Goal: Find specific page/section: Find specific page/section

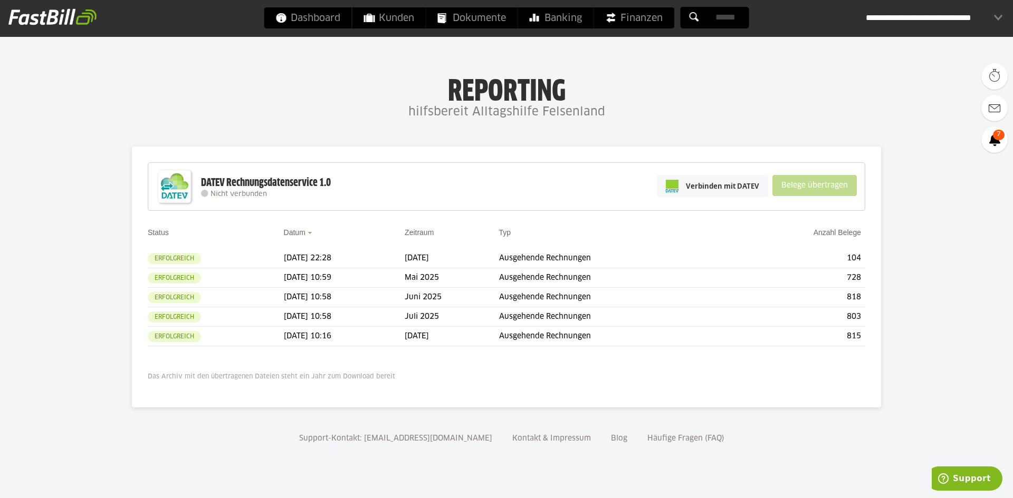
drag, startPoint x: 149, startPoint y: 377, endPoint x: 438, endPoint y: 377, distance: 289.5
click at [438, 377] on p "Das Archiv mit den übertragenen Dateien steht ein Jahr zum Download bereit" at bounding box center [506, 377] width 717 height 8
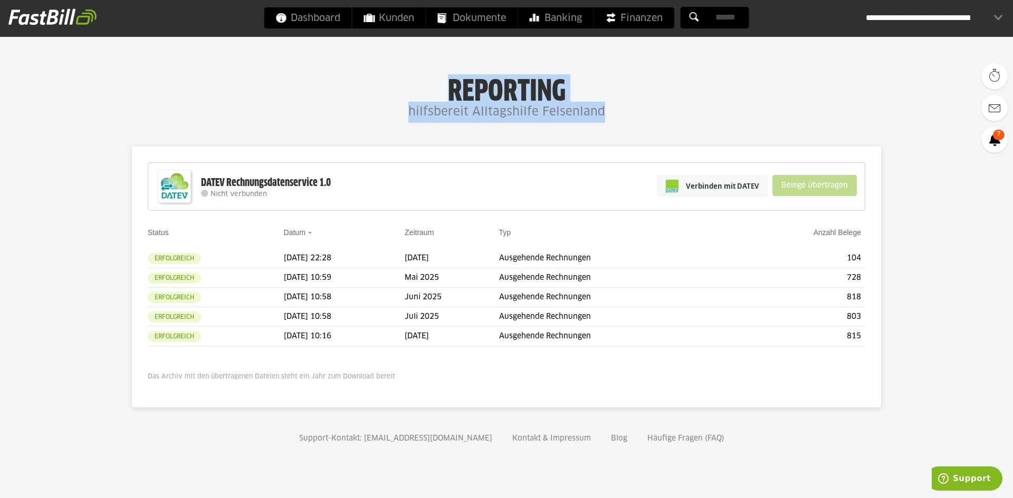
drag, startPoint x: 449, startPoint y: 88, endPoint x: 614, endPoint y: 115, distance: 167.3
click at [614, 115] on div "Reporting hilfsbereit Alltagshilfe Felsenland" at bounding box center [506, 98] width 1013 height 49
click at [614, 115] on h4 "hilfsbereit Alltagshilfe Felsenland" at bounding box center [506, 112] width 1013 height 21
drag, startPoint x: 625, startPoint y: 116, endPoint x: 384, endPoint y: 99, distance: 241.1
click at [384, 99] on div "Reporting hilfsbereit Alltagshilfe Felsenland" at bounding box center [506, 98] width 1013 height 49
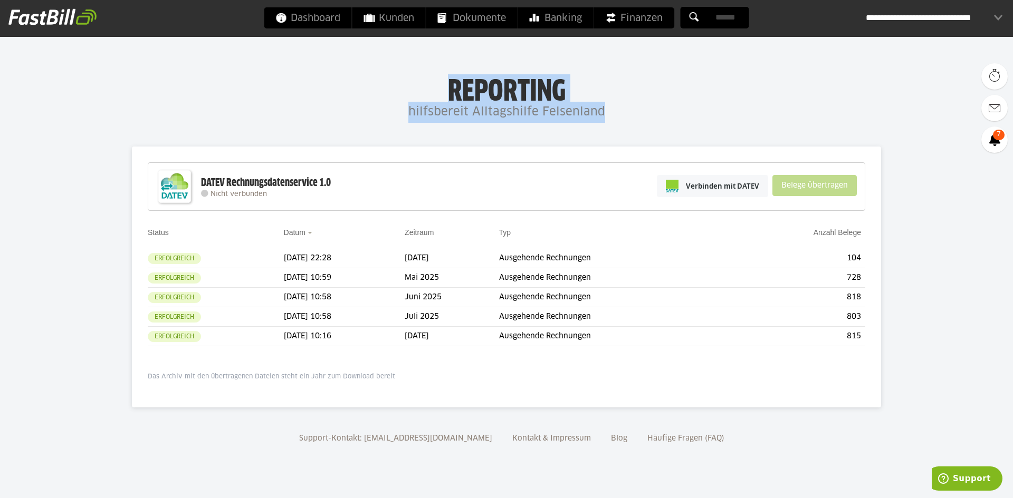
click at [384, 99] on h1 "Reporting" at bounding box center [506, 87] width 802 height 27
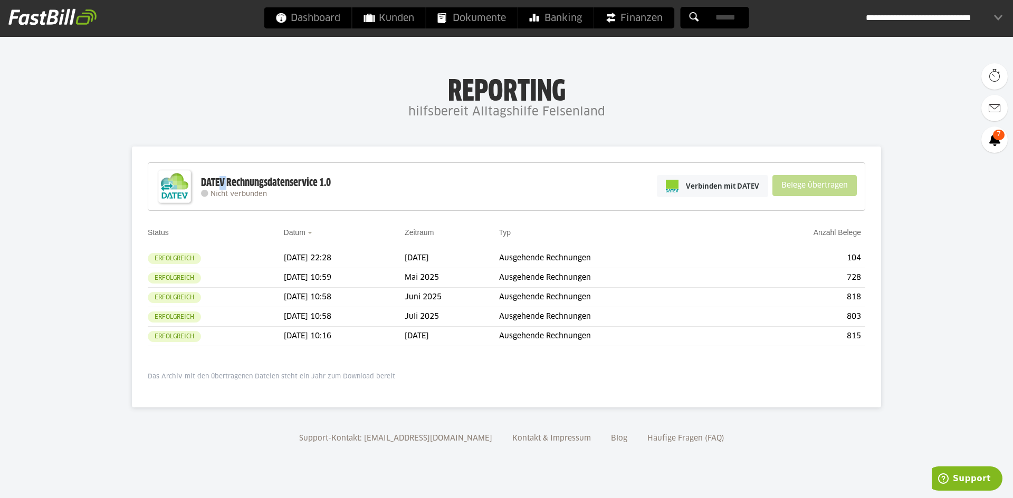
drag, startPoint x: 228, startPoint y: 184, endPoint x: 222, endPoint y: 184, distance: 5.8
click at [222, 184] on div "DATEV Rechnungsdatenservice 1.0" at bounding box center [266, 183] width 130 height 14
click at [226, 180] on div "DATEV Rechnungsdatenservice 1.0" at bounding box center [266, 183] width 130 height 14
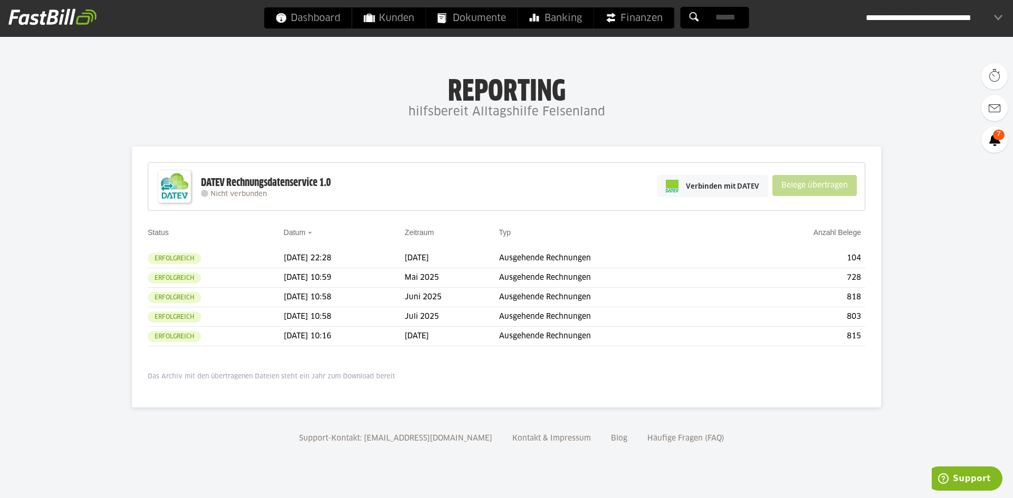
click at [498, 117] on h4 "hilfsbereit Alltagshilfe Felsenland" at bounding box center [506, 112] width 1013 height 21
click at [499, 98] on h1 "Reporting" at bounding box center [506, 87] width 802 height 27
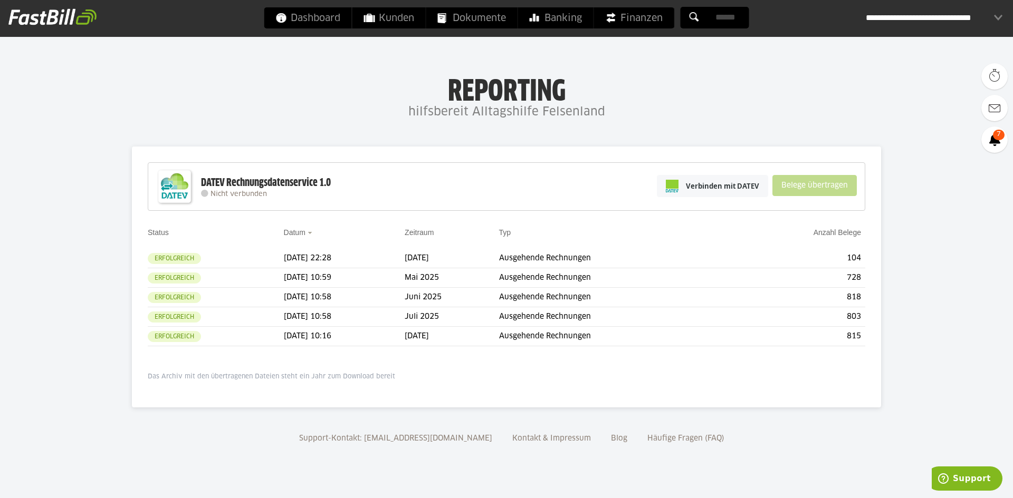
click at [512, 130] on body "Dashboard Kunden Dokumente Banking Finanzen Add-ons" at bounding box center [506, 249] width 1013 height 498
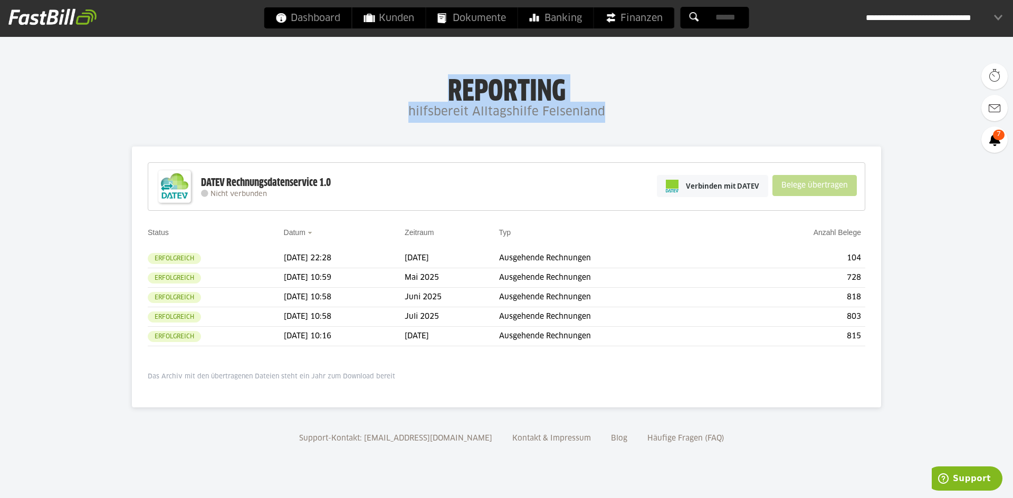
drag, startPoint x: 451, startPoint y: 87, endPoint x: 604, endPoint y: 103, distance: 154.3
click at [604, 103] on div "Reporting hilfsbereit Alltagshilfe Felsenland" at bounding box center [506, 98] width 1013 height 49
click at [604, 103] on h4 "hilfsbereit Alltagshilfe Felsenland" at bounding box center [506, 112] width 1013 height 21
drag, startPoint x: 649, startPoint y: 107, endPoint x: 305, endPoint y: 81, distance: 344.8
click at [305, 81] on div "Reporting hilfsbereit Alltagshilfe Felsenland" at bounding box center [506, 98] width 1013 height 49
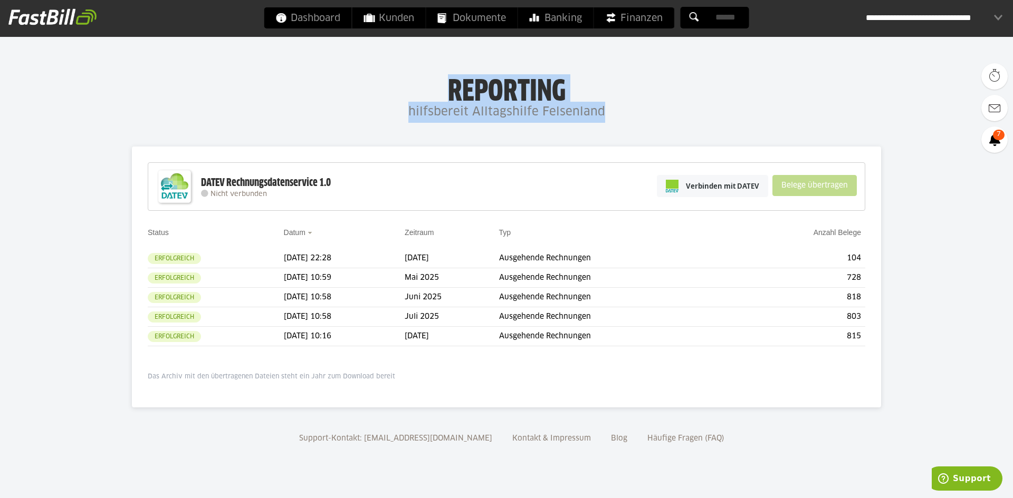
click at [376, 86] on h1 "Reporting" at bounding box center [506, 87] width 802 height 27
drag, startPoint x: 426, startPoint y: 88, endPoint x: 618, endPoint y: 105, distance: 192.2
click at [618, 105] on div "Reporting hilfsbereit Alltagshilfe Felsenland" at bounding box center [506, 98] width 1013 height 49
click at [619, 105] on h4 "hilfsbereit Alltagshilfe Felsenland" at bounding box center [506, 112] width 1013 height 21
click at [649, 121] on h4 "hilfsbereit Alltagshilfe Felsenland" at bounding box center [506, 112] width 1013 height 21
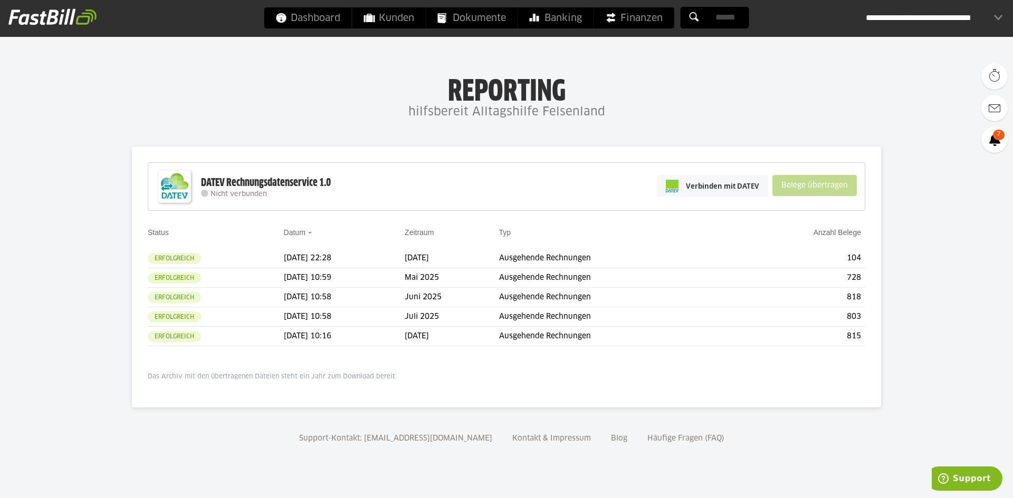
click at [646, 116] on h4 "hilfsbereit Alltagshilfe Felsenland" at bounding box center [506, 112] width 1013 height 21
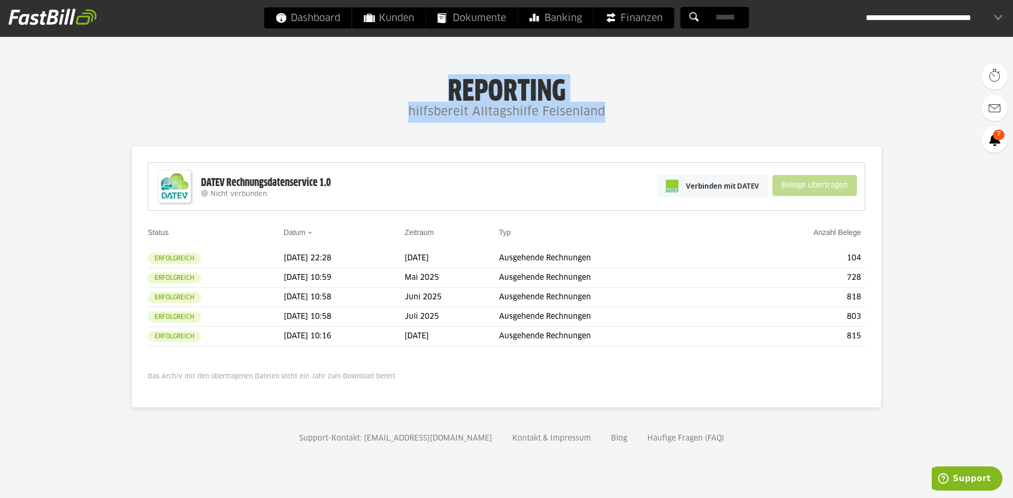
drag, startPoint x: 467, startPoint y: 105, endPoint x: 361, endPoint y: 95, distance: 106.0
click at [361, 95] on div "Reporting hilfsbereit Alltagshilfe Felsenland" at bounding box center [506, 98] width 1013 height 49
click at [369, 94] on h1 "Reporting" at bounding box center [506, 87] width 802 height 27
drag, startPoint x: 424, startPoint y: 85, endPoint x: 627, endPoint y: 111, distance: 204.1
click at [627, 111] on div "Reporting hilfsbereit Alltagshilfe Felsenland" at bounding box center [506, 98] width 1013 height 49
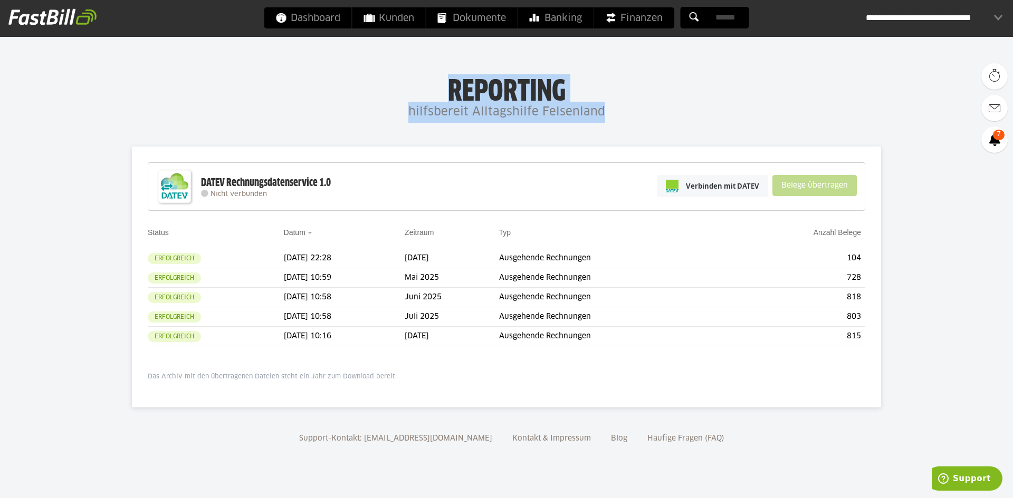
click at [657, 114] on h4 "hilfsbereit Alltagshilfe Felsenland" at bounding box center [506, 112] width 1013 height 21
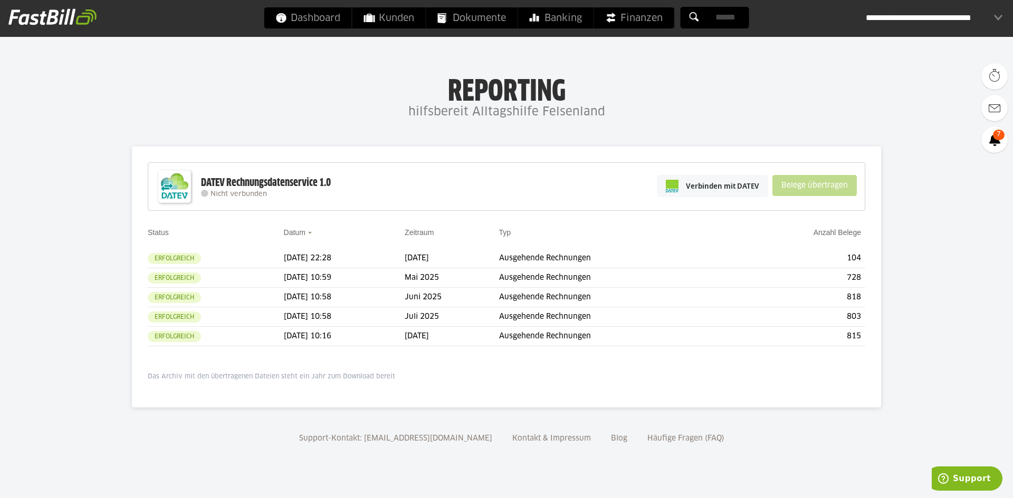
click at [657, 114] on h4 "hilfsbereit Alltagshilfe Felsenland" at bounding box center [506, 112] width 1013 height 21
click at [249, 180] on div "DATEV Rechnungsdatenservice 1.0" at bounding box center [266, 183] width 130 height 14
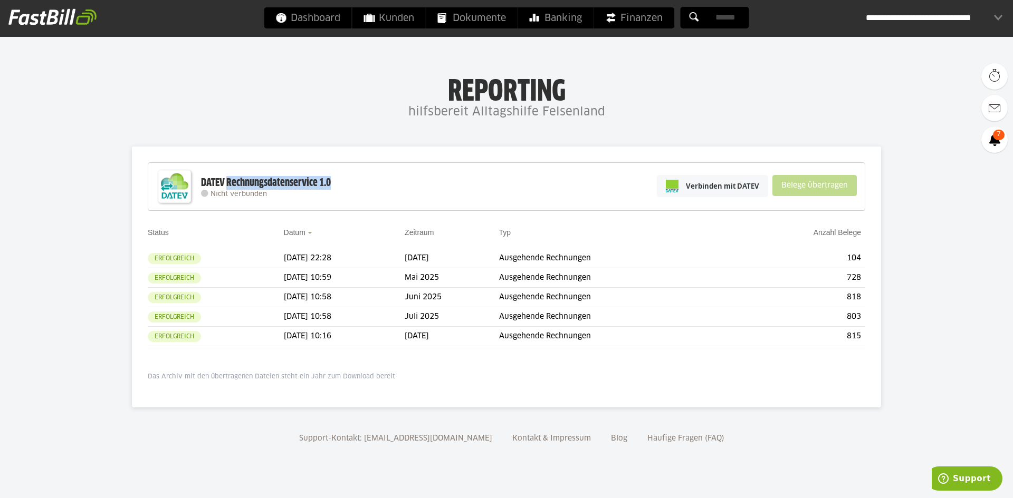
drag, startPoint x: 228, startPoint y: 183, endPoint x: 332, endPoint y: 184, distance: 104.4
click at [332, 184] on div "DATEV Rechnungsdatenservice 1.0 Nicht verbunden Verbinden mit DATEV Belege über…" at bounding box center [506, 186] width 717 height 49
drag, startPoint x: 336, startPoint y: 184, endPoint x: 158, endPoint y: 183, distance: 178.8
click at [158, 183] on div "DATEV Rechnungsdatenservice 1.0 Nicht verbunden Verbinden mit DATEV Belege über…" at bounding box center [506, 186] width 717 height 49
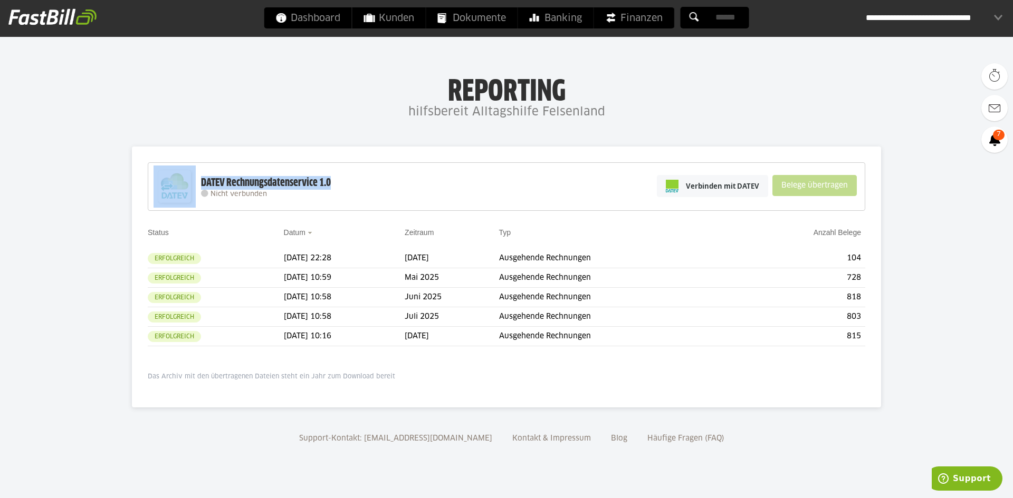
click at [210, 181] on div "DATEV Rechnungsdatenservice 1.0" at bounding box center [266, 183] width 130 height 14
click at [200, 179] on div "DATEV Rechnungsdatenservice 1.0 Nicht verbunden Verbinden mit DATEV Belege über…" at bounding box center [506, 186] width 717 height 49
drag, startPoint x: 201, startPoint y: 181, endPoint x: 330, endPoint y: 184, distance: 128.7
click at [330, 184] on div "DATEV Rechnungsdatenservice 1.0" at bounding box center [266, 183] width 130 height 14
click at [293, 193] on div "Nicht verbunden" at bounding box center [266, 194] width 130 height 8
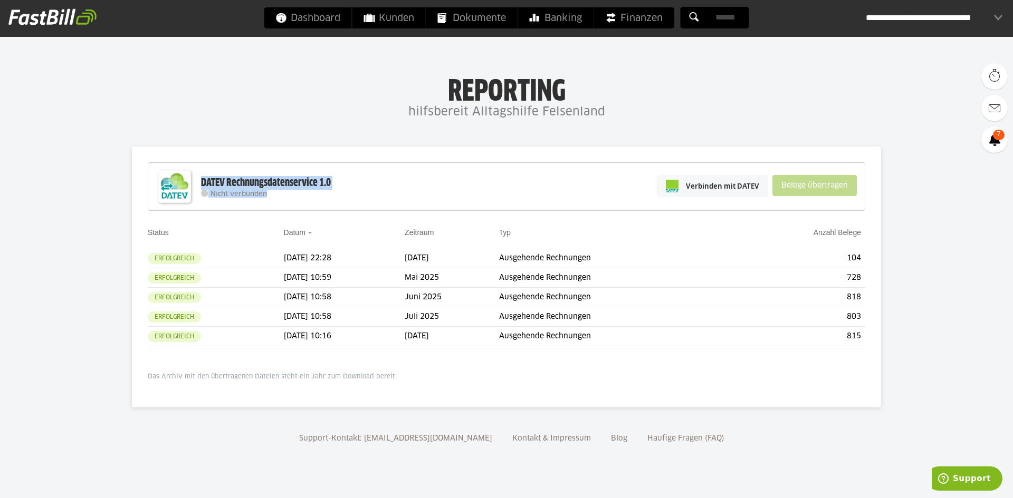
drag, startPoint x: 269, startPoint y: 196, endPoint x: 200, endPoint y: 185, distance: 70.5
click at [200, 185] on div "DATEV Rechnungsdatenservice 1.0 Nicht verbunden Verbinden mit DATEV Belege über…" at bounding box center [506, 186] width 717 height 49
click at [300, 196] on div "Nicht verbunden" at bounding box center [266, 194] width 130 height 8
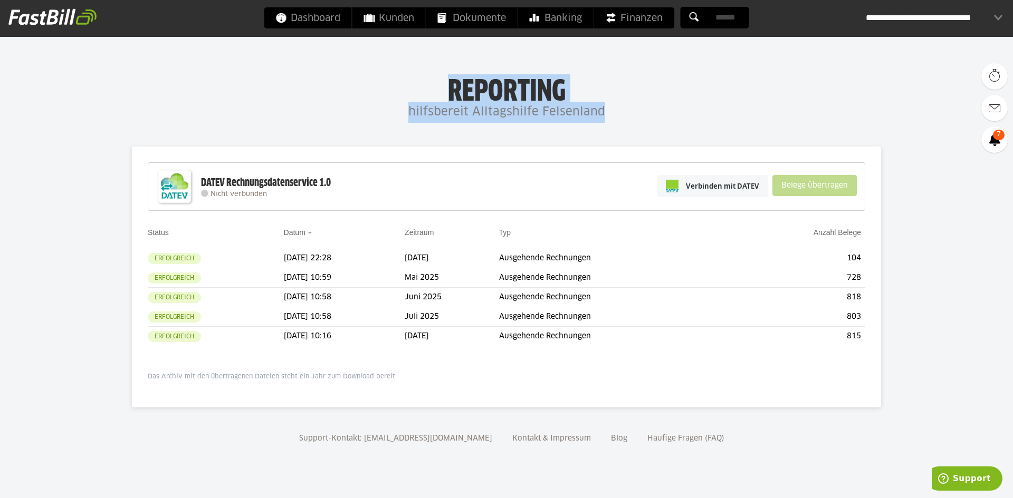
drag, startPoint x: 450, startPoint y: 91, endPoint x: 620, endPoint y: 113, distance: 171.8
click at [620, 113] on div "Reporting hilfsbereit Alltagshilfe Felsenland" at bounding box center [506, 98] width 1013 height 49
click at [620, 113] on h4 "hilfsbereit Alltagshilfe Felsenland" at bounding box center [506, 112] width 1013 height 21
drag, startPoint x: 665, startPoint y: 118, endPoint x: 226, endPoint y: 56, distance: 443.1
click at [226, 56] on body "Dashboard Kunden Dokumente Banking Finanzen Add-ons" at bounding box center [506, 249] width 1013 height 498
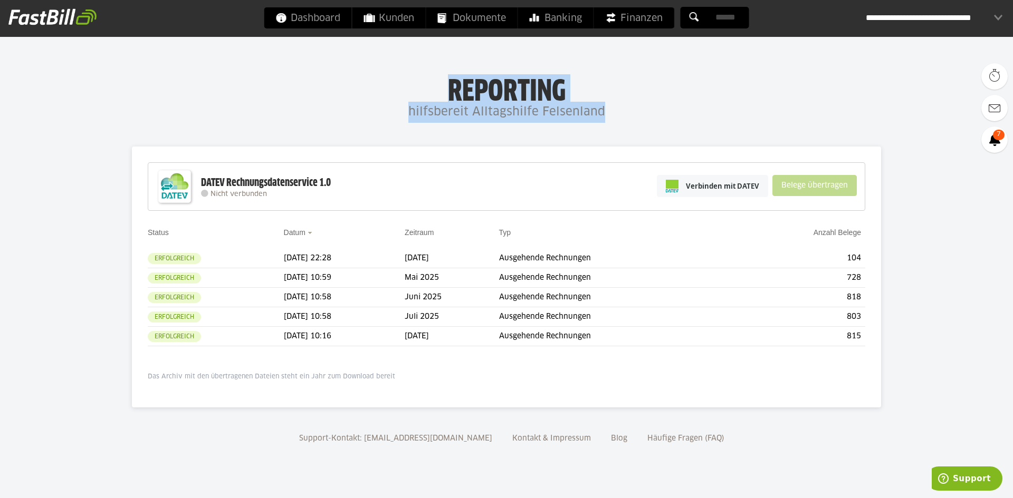
click at [226, 56] on body "Dashboard Kunden Dokumente Banking Finanzen Add-ons" at bounding box center [506, 249] width 1013 height 498
drag, startPoint x: 409, startPoint y: 82, endPoint x: 590, endPoint y: 119, distance: 184.6
click at [590, 119] on div "Reporting hilfsbereit Alltagshilfe Felsenland" at bounding box center [506, 98] width 1013 height 49
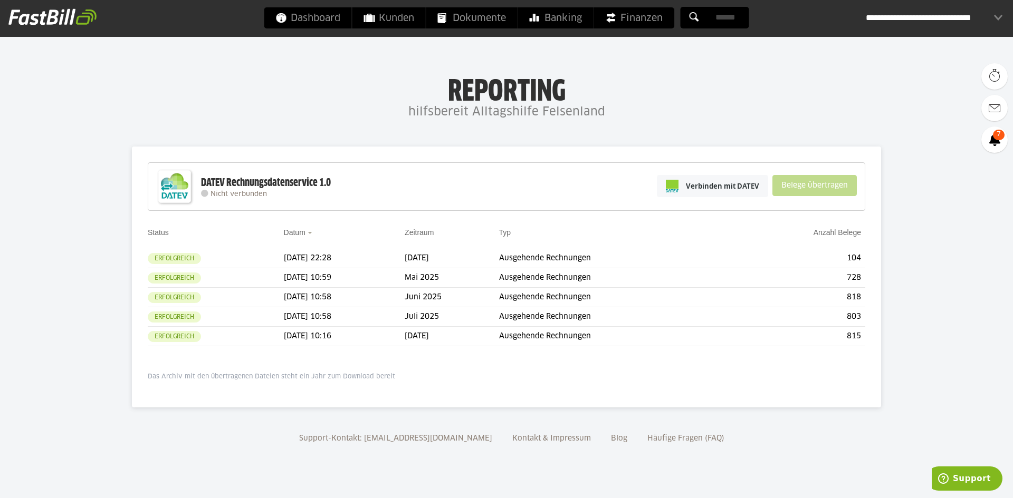
click at [611, 120] on h4 "hilfsbereit Alltagshilfe Felsenland" at bounding box center [506, 112] width 1013 height 21
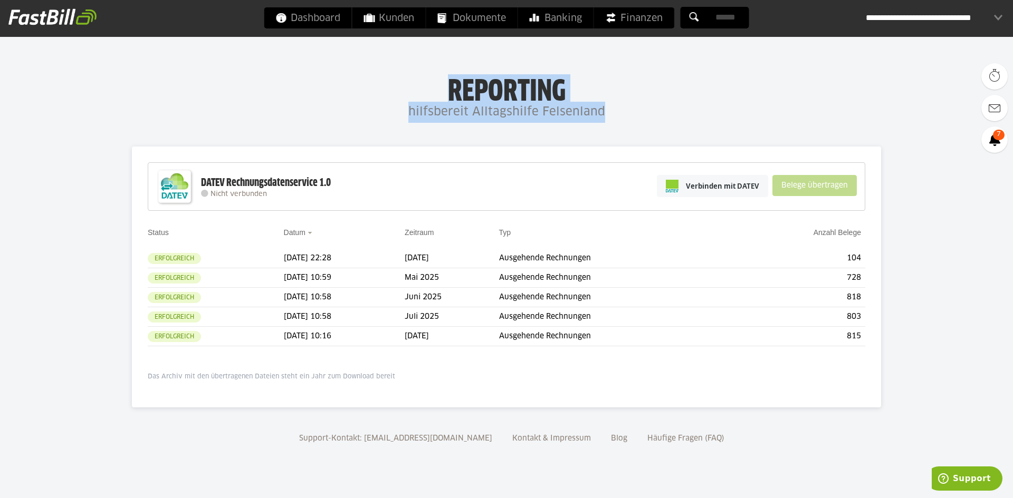
drag, startPoint x: 612, startPoint y: 115, endPoint x: 294, endPoint y: 79, distance: 319.5
click at [294, 79] on div "Reporting hilfsbereit Alltagshilfe Felsenland" at bounding box center [506, 98] width 1013 height 49
click at [294, 79] on h1 "Reporting" at bounding box center [506, 87] width 802 height 27
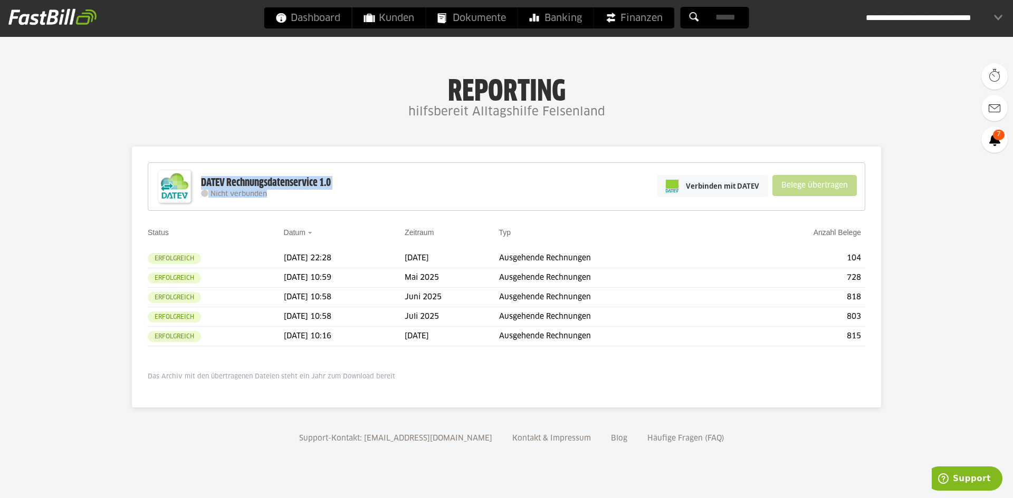
drag, startPoint x: 202, startPoint y: 180, endPoint x: 297, endPoint y: 196, distance: 96.1
click at [297, 196] on h3 "DATEV Rechnungsdatenservice 1.0 Nicht verbunden" at bounding box center [266, 187] width 130 height 22
click at [297, 195] on div "Nicht verbunden" at bounding box center [266, 194] width 130 height 8
click at [557, 18] on span "Banking" at bounding box center [555, 17] width 52 height 21
